Goal: Task Accomplishment & Management: Manage account settings

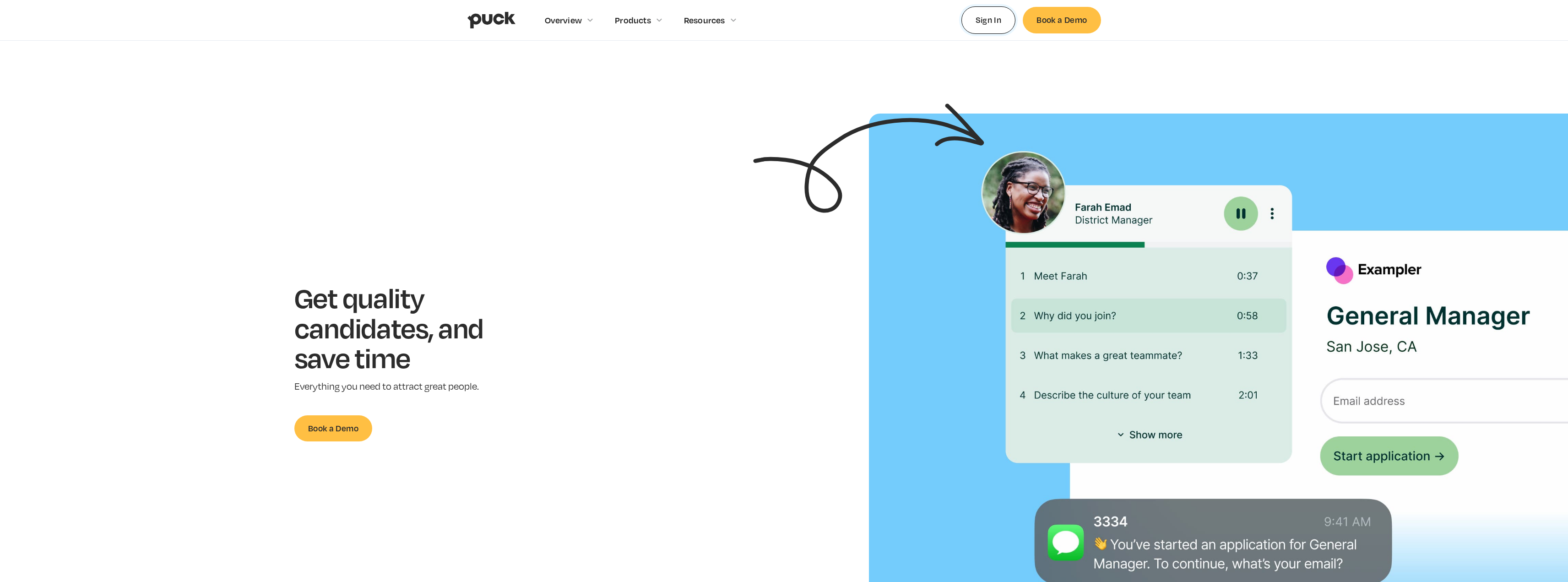
click at [998, 26] on link "Sign In" at bounding box center [988, 20] width 54 height 27
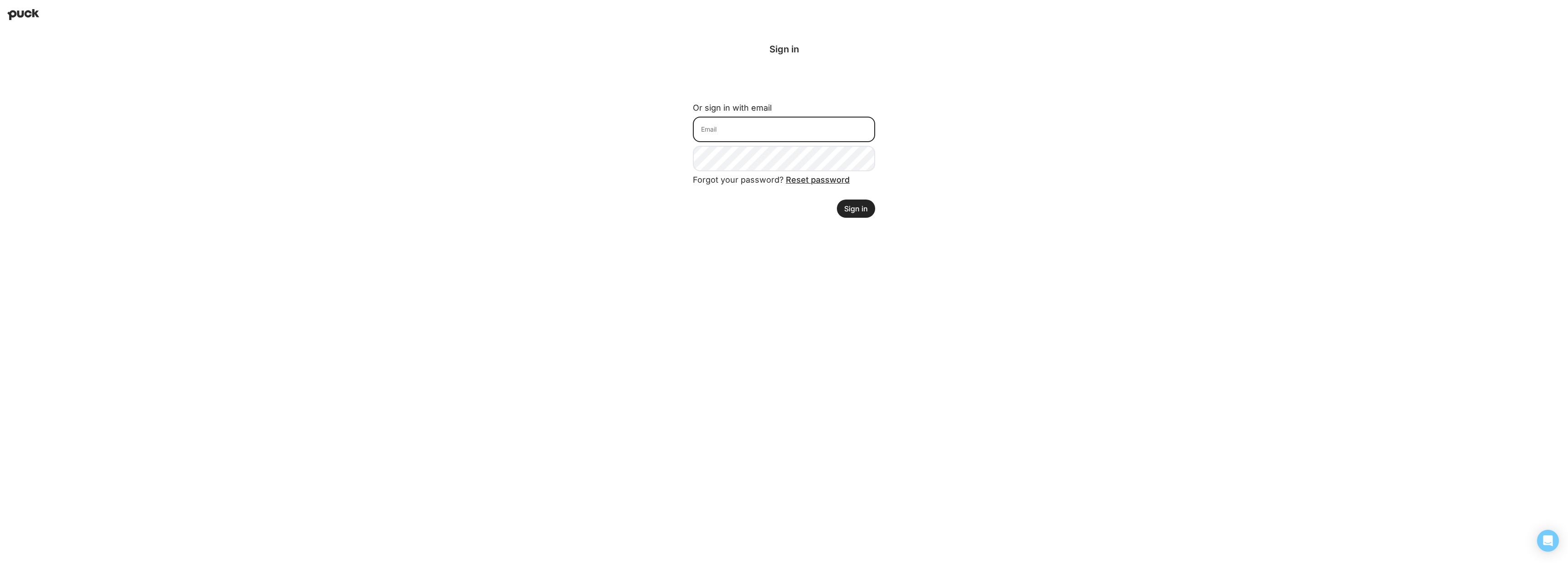
click at [799, 123] on input at bounding box center [784, 129] width 182 height 26
type input "[EMAIL_ADDRESS][DOMAIN_NAME]"
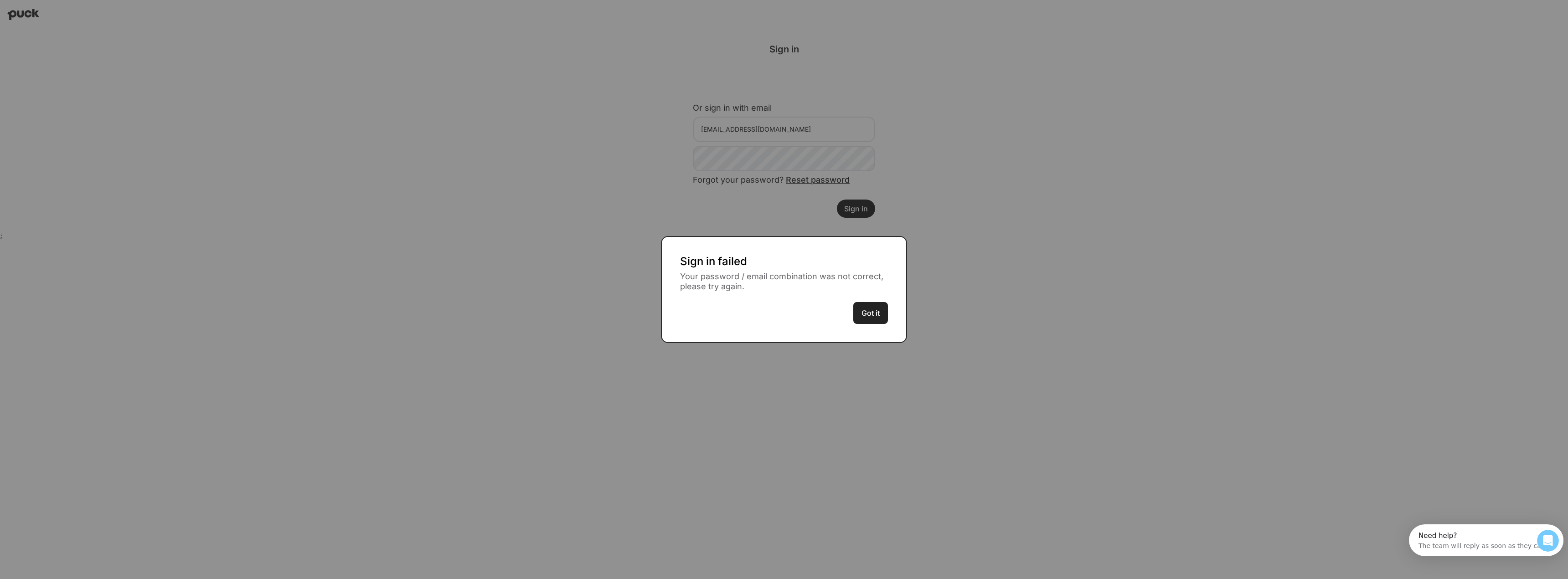
click at [875, 315] on button "Got it" at bounding box center [870, 313] width 35 height 22
click at [874, 310] on button "Got it" at bounding box center [870, 313] width 35 height 22
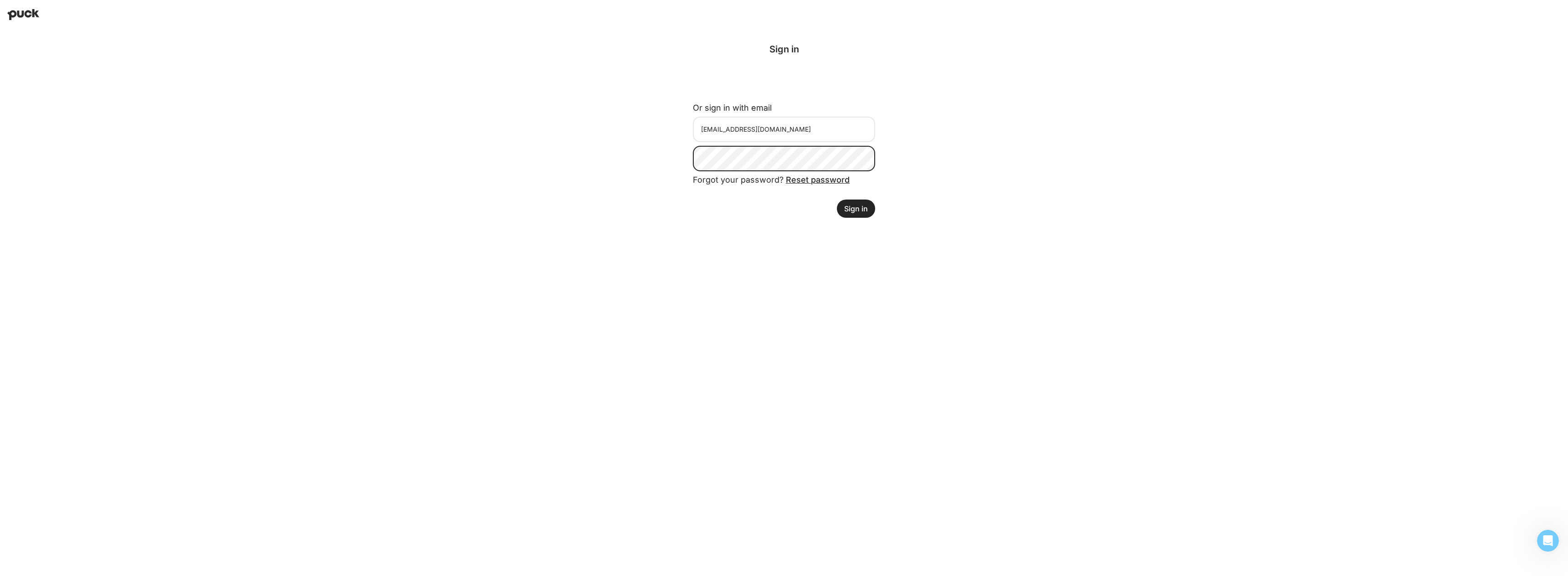
click at [668, 163] on div "Sign in Or sign in with email kheliker@live.com Forgot your password? Reset pas…" at bounding box center [784, 130] width 284 height 203
